Goal: Task Accomplishment & Management: Use online tool/utility

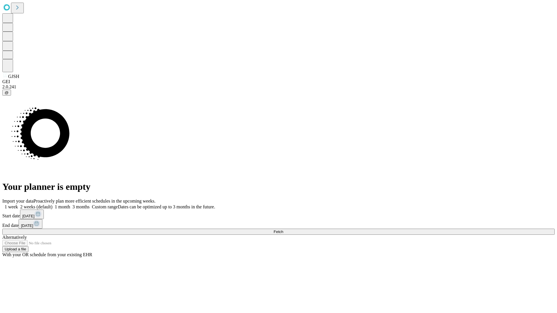
click at [283, 230] on span "Fetch" at bounding box center [279, 232] width 10 height 4
